Goal: Task Accomplishment & Management: Complete application form

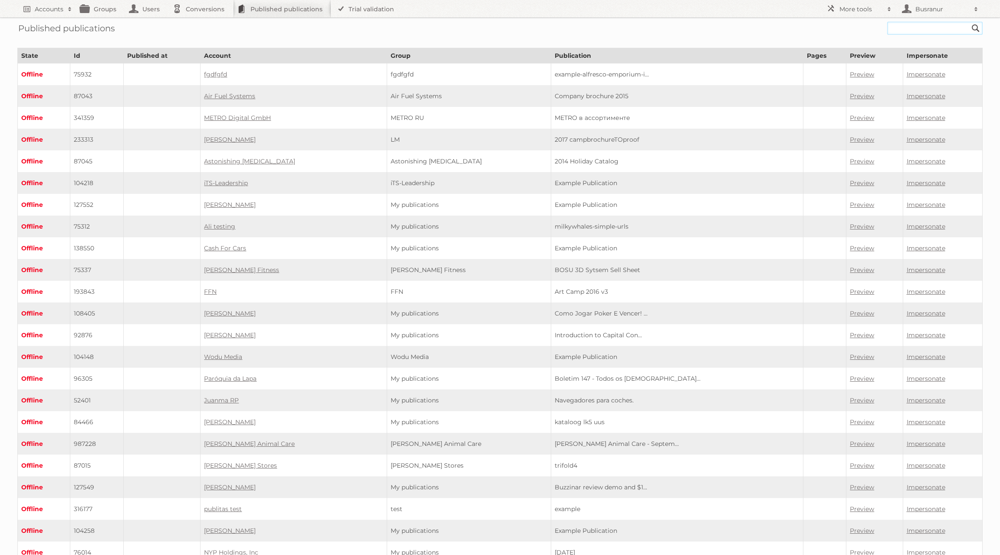
click at [898, 28] on input "text" at bounding box center [936, 28] width 96 height 13
paste input "dema/1457_offresexclusives/page/1"
type input "dema/1457_offresexclusives/page/1"
click at [970, 22] on input "Search" at bounding box center [976, 28] width 13 height 13
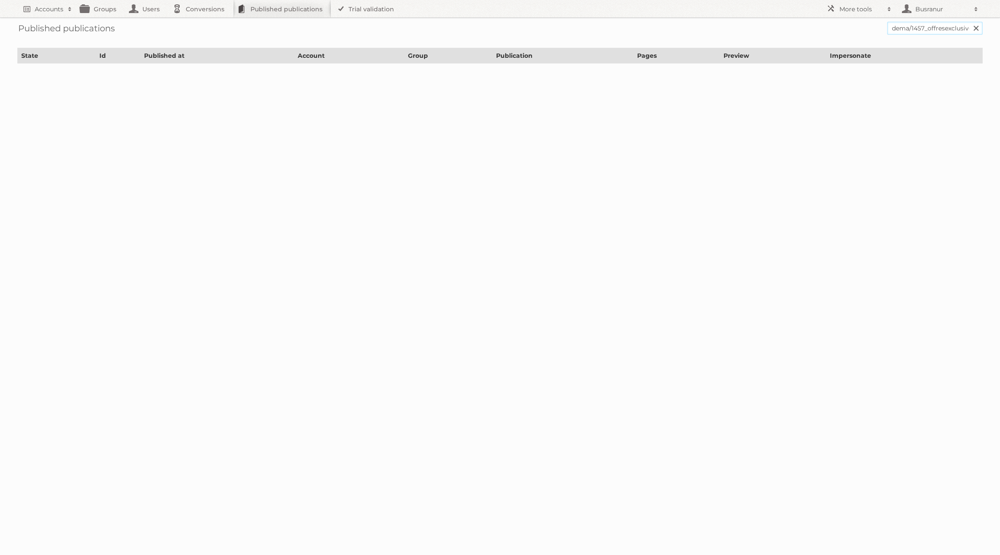
click at [933, 26] on input "dema/1457_offresexclusives/page/1" at bounding box center [936, 28] width 96 height 13
type input "dema/1457_offresexclusives"
click at [970, 22] on input "Search" at bounding box center [976, 28] width 13 height 13
click at [911, 32] on input "dema/1457_offresexclusives" at bounding box center [936, 28] width 96 height 13
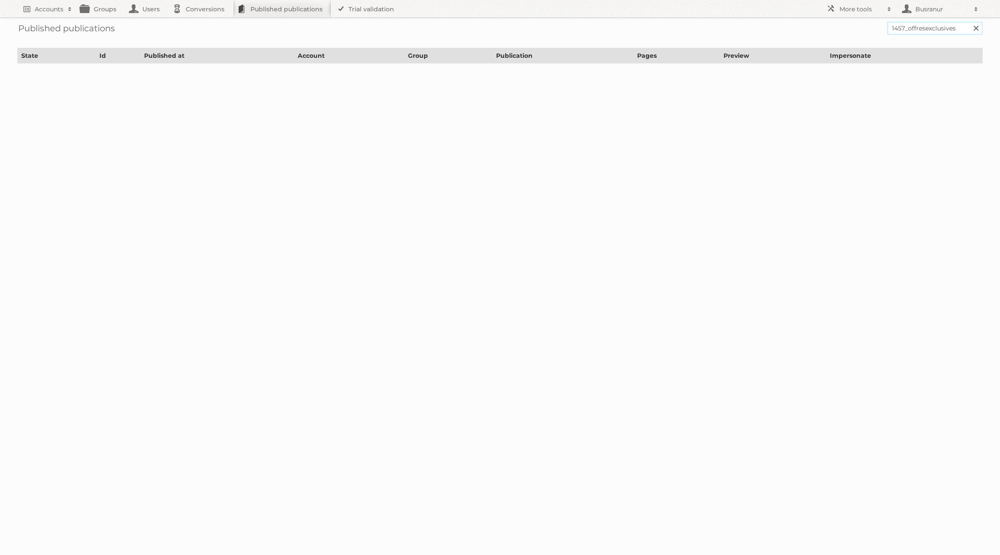
type input "1457_offresexclusives"
click at [970, 22] on input "Search" at bounding box center [976, 28] width 13 height 13
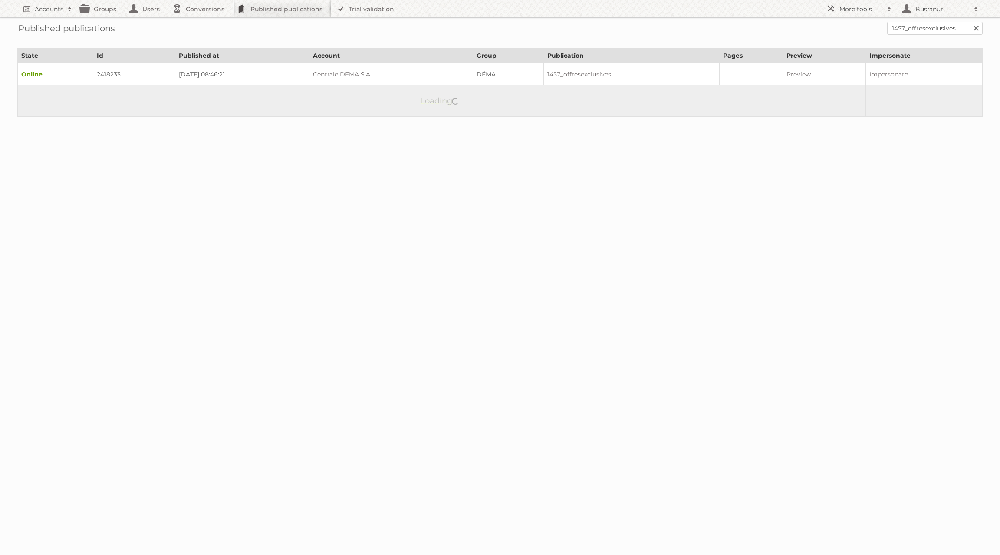
click at [101, 74] on td "2418233" at bounding box center [134, 74] width 82 height 22
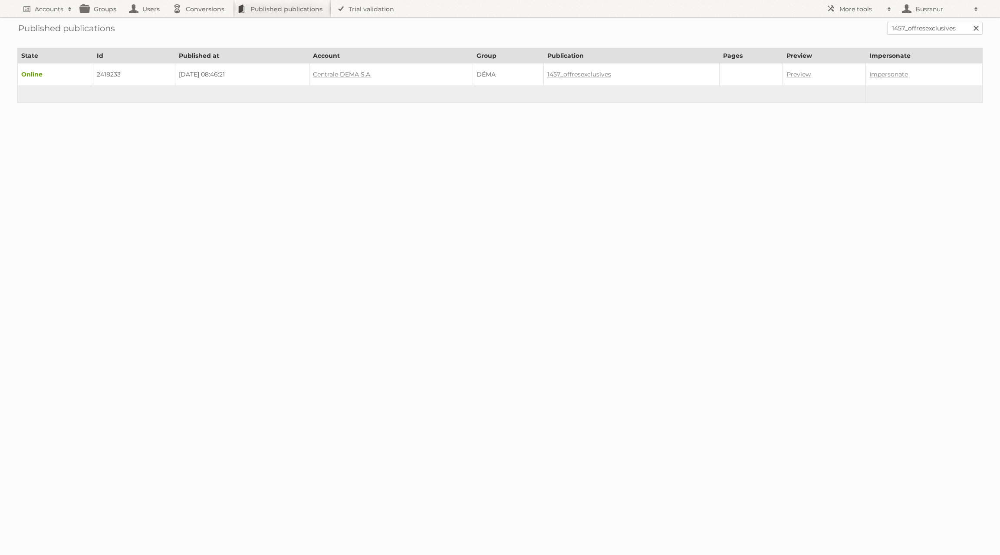
copy td "2418233"
click at [923, 25] on input "1457_offresexclusives" at bounding box center [936, 28] width 96 height 13
paste input "8_web"
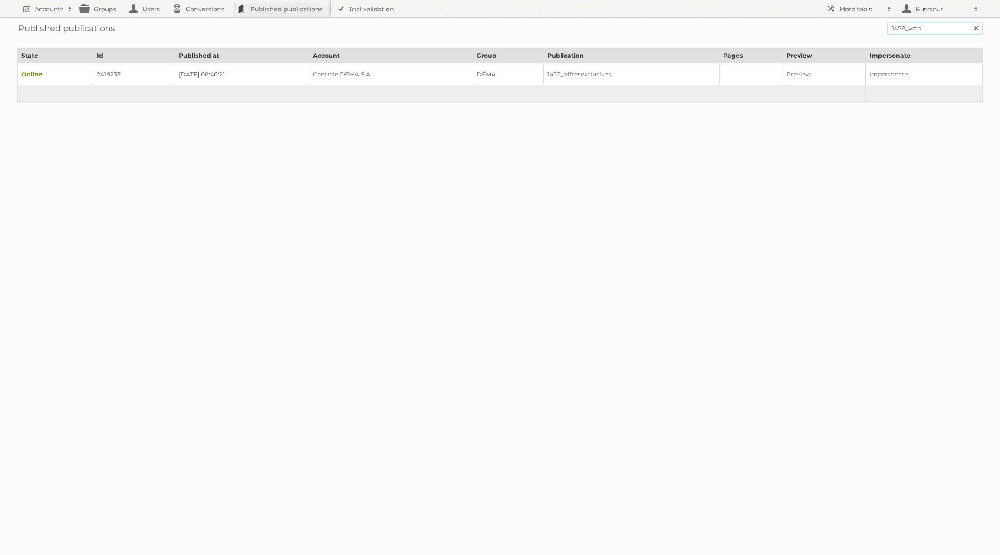
type input "1458_web"
click at [970, 22] on input "Search" at bounding box center [976, 28] width 13 height 13
click at [109, 72] on td "2418347" at bounding box center [144, 74] width 89 height 22
copy td "2418347"
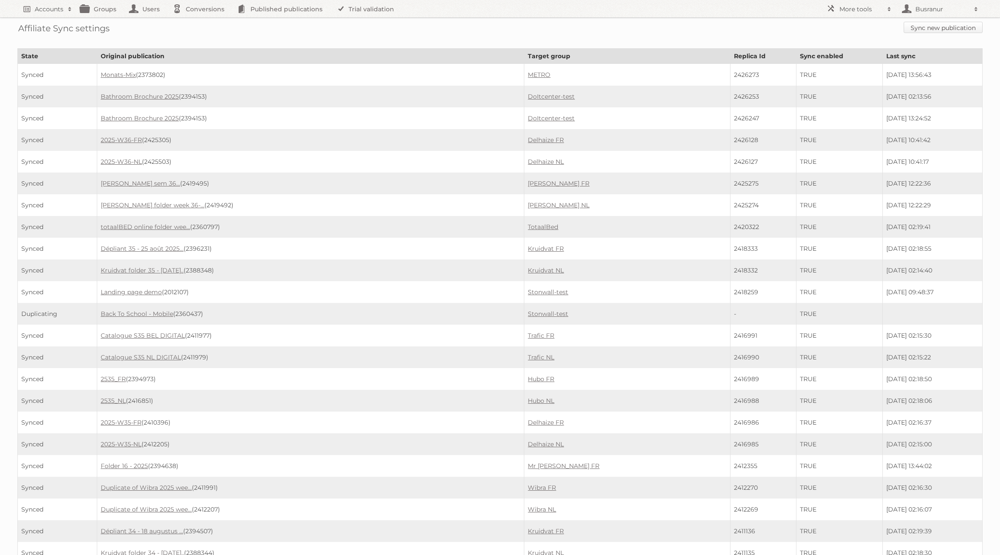
click at [923, 26] on link "Sync new publication" at bounding box center [943, 27] width 79 height 11
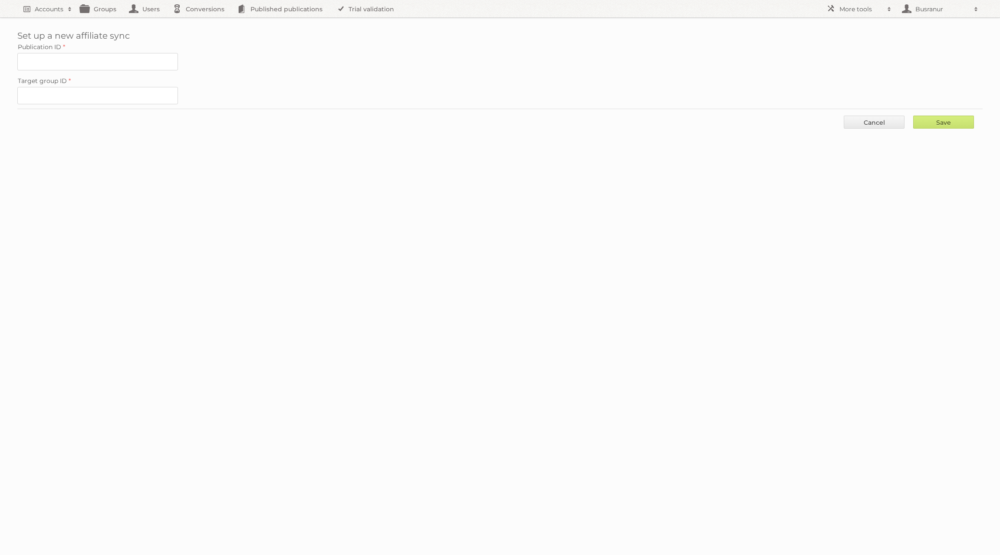
click at [89, 83] on label "Target group ID" at bounding box center [500, 81] width 966 height 12
click at [89, 87] on input "Target group ID" at bounding box center [97, 95] width 161 height 17
paste input "78143"
type input "78143"
click at [53, 61] on input "Publication ID" at bounding box center [97, 61] width 161 height 17
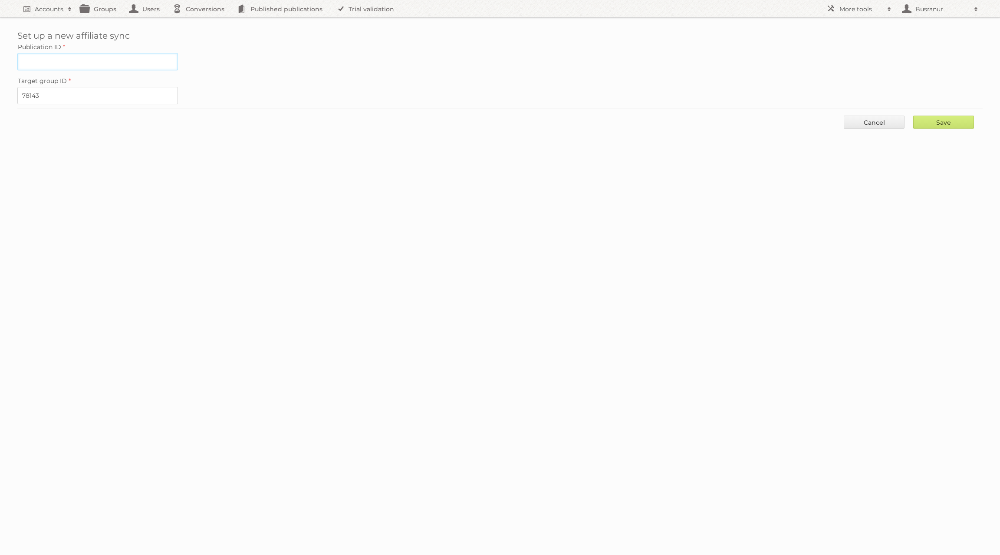
paste input "2418233"
type input "2418233"
click at [951, 117] on input "Save" at bounding box center [944, 122] width 61 height 13
type input "..."
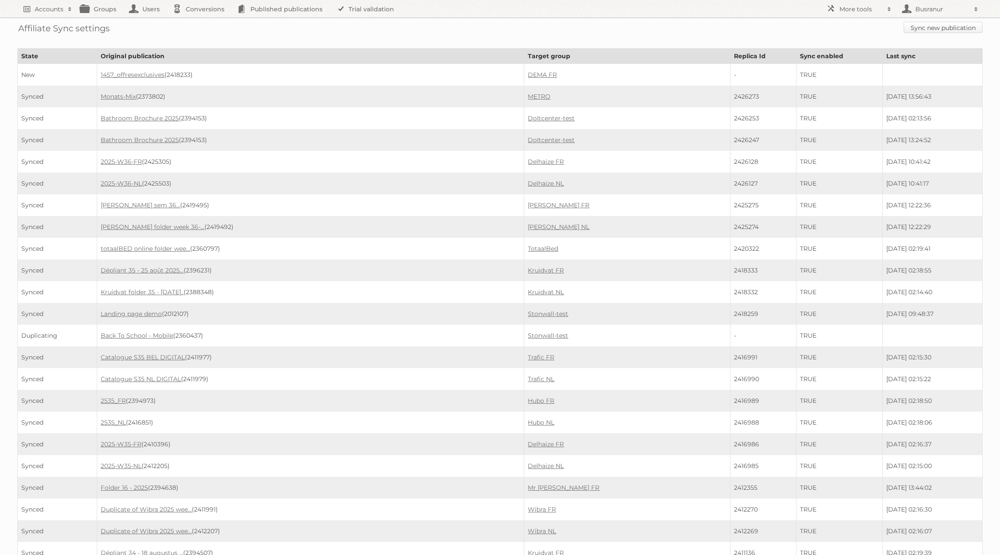
click at [940, 24] on link "Sync new publication" at bounding box center [943, 27] width 79 height 11
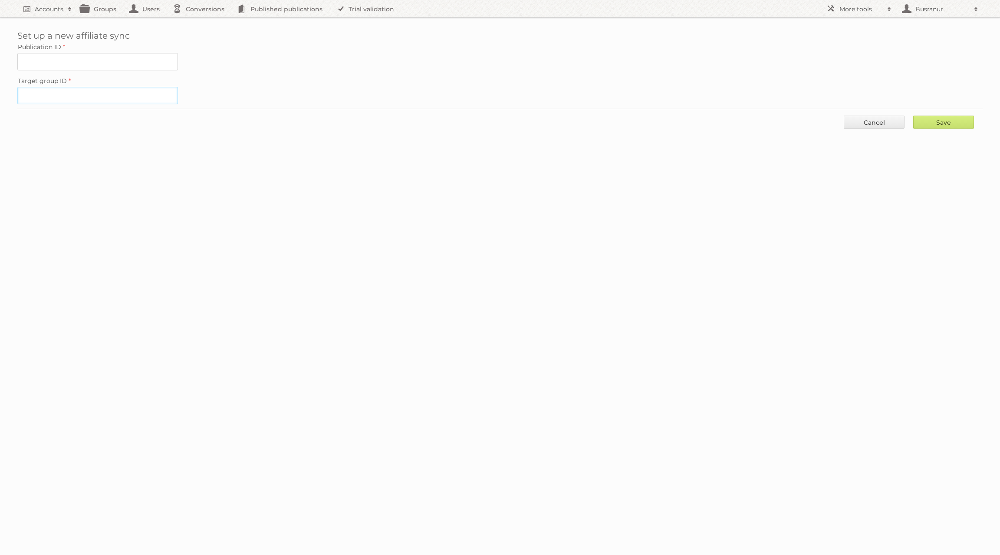
click at [107, 94] on input "Target group ID" at bounding box center [97, 95] width 161 height 17
paste input "78143"
type input "78143"
click at [97, 66] on input "Publication ID" at bounding box center [97, 61] width 161 height 17
paste input "2418347"
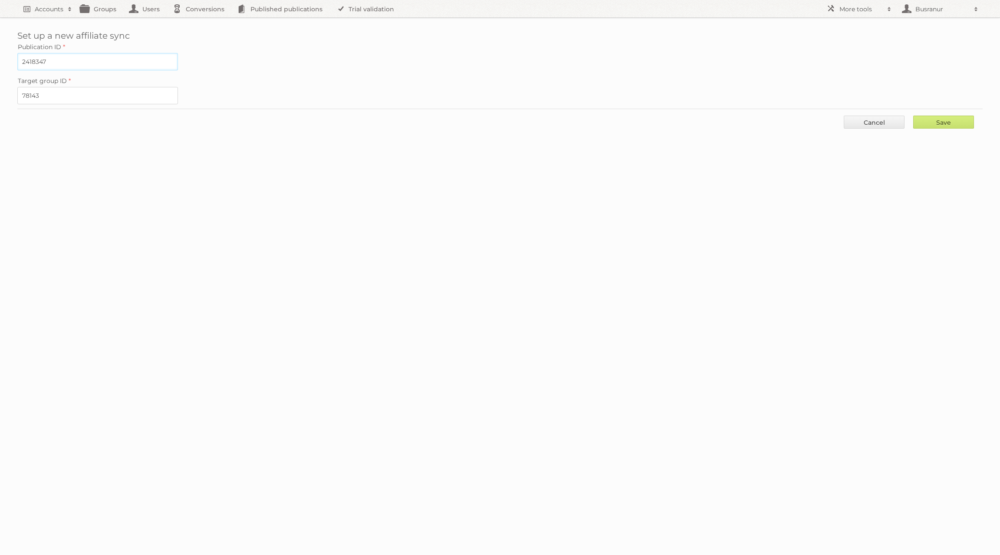
type input "2418347"
click at [949, 127] on div "Save Cancel" at bounding box center [500, 122] width 966 height 26
click at [950, 120] on input "Save" at bounding box center [944, 122] width 61 height 13
type input "..."
